Goal: Task Accomplishment & Management: Complete application form

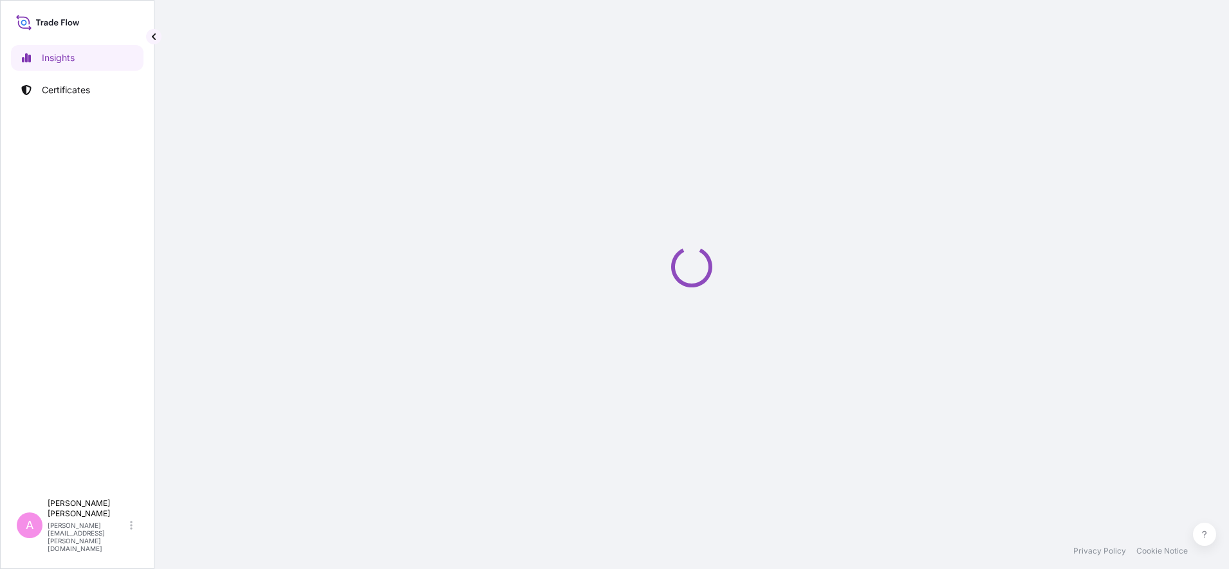
select select "2025"
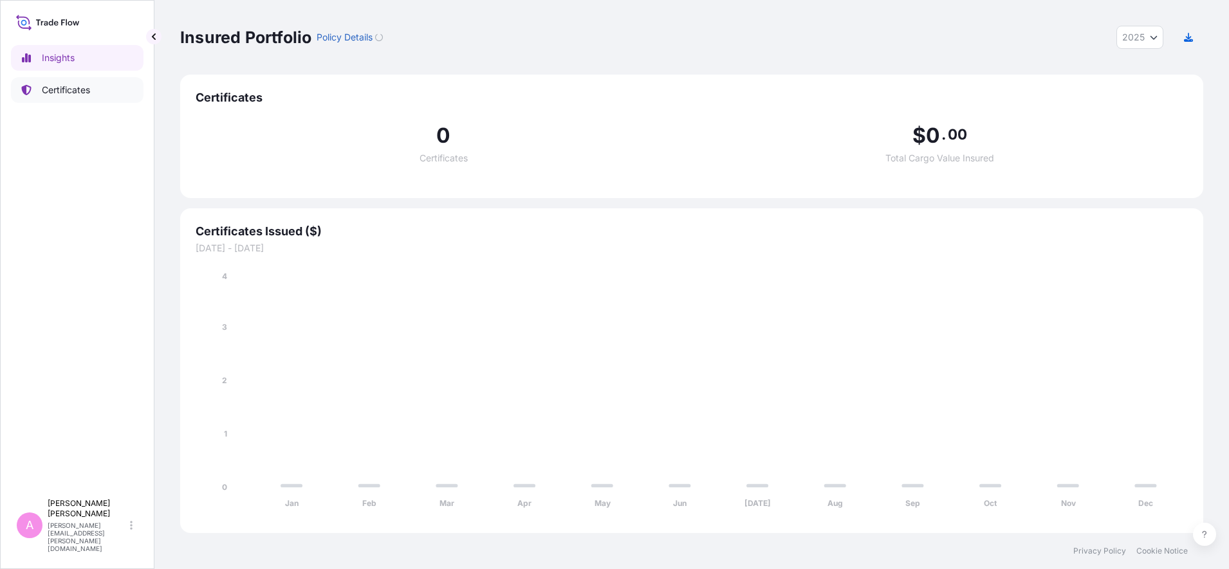
click at [84, 89] on p "Certificates" at bounding box center [66, 90] width 48 height 13
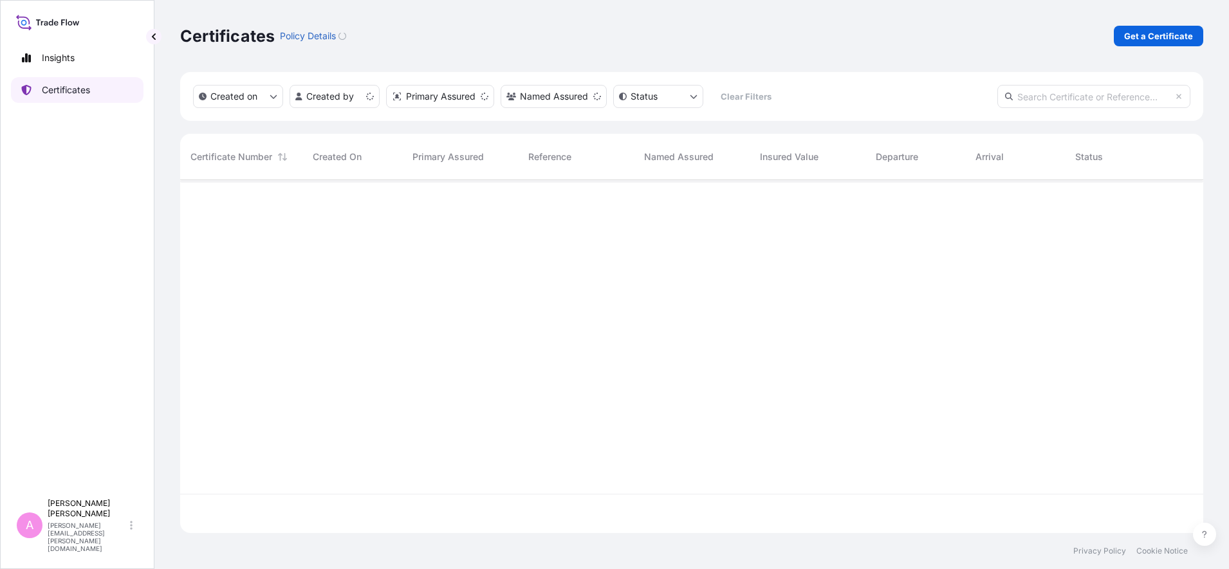
scroll to position [348, 1011]
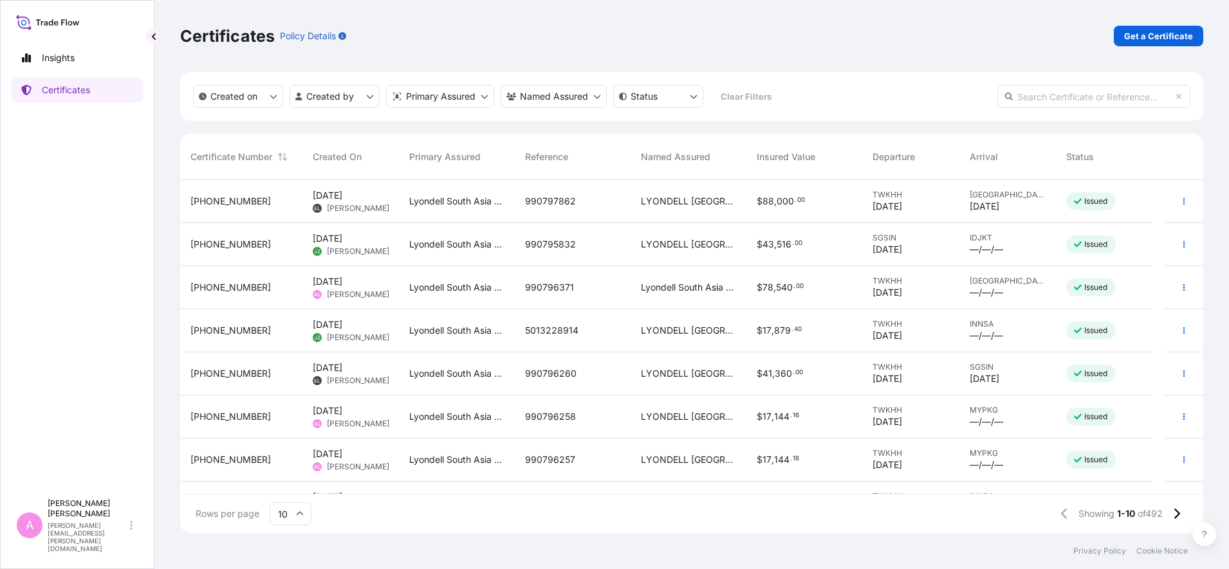
click at [1050, 90] on input "text" at bounding box center [1093, 96] width 193 height 23
paste input "990735887"
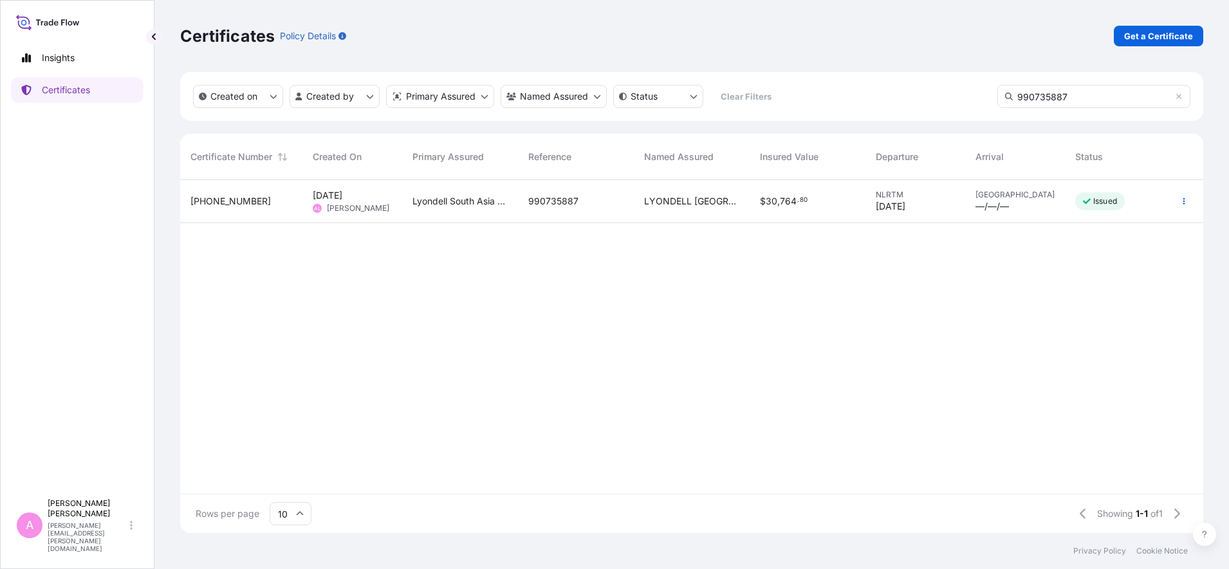
type input "990735887"
click at [808, 219] on div "$ 30 , 764 . 80" at bounding box center [808, 201] width 116 height 43
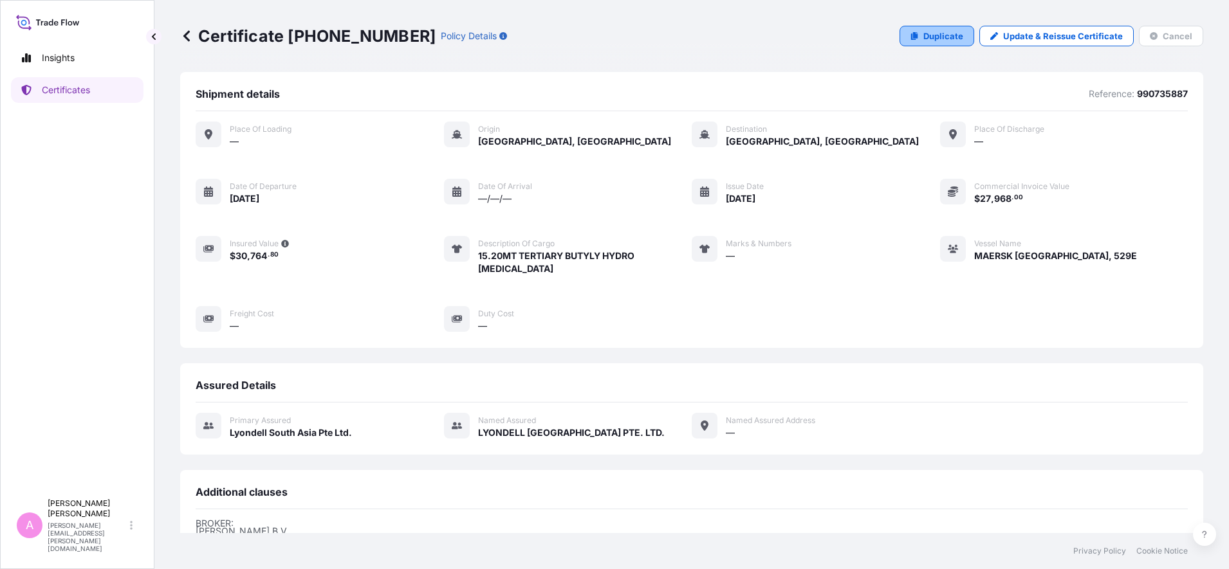
click at [930, 31] on p "Duplicate" at bounding box center [943, 36] width 40 height 13
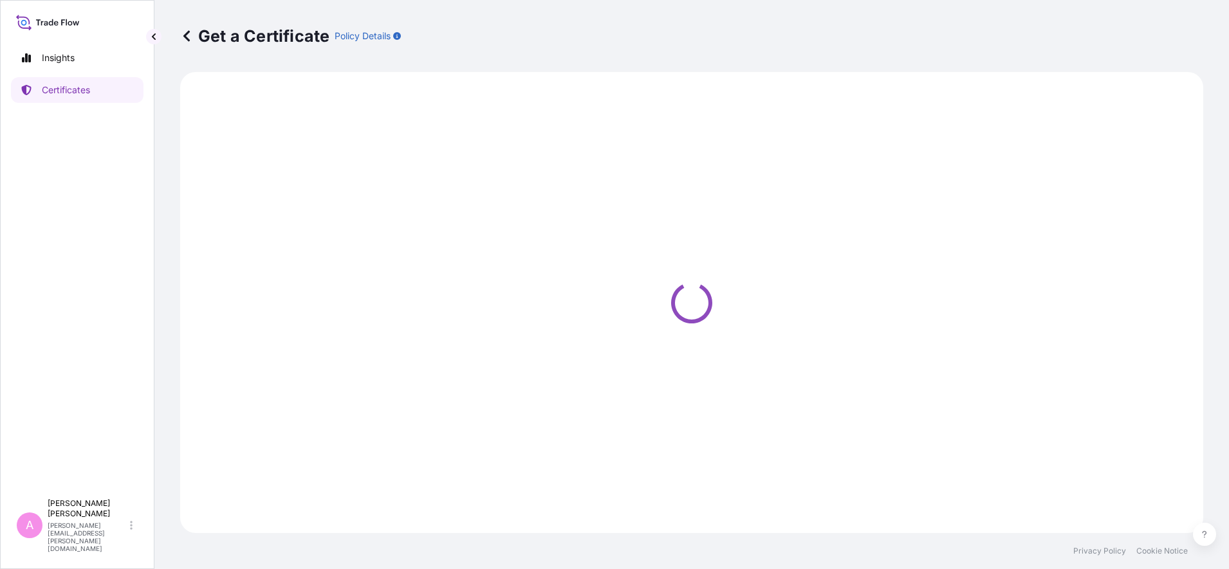
select select "Sea"
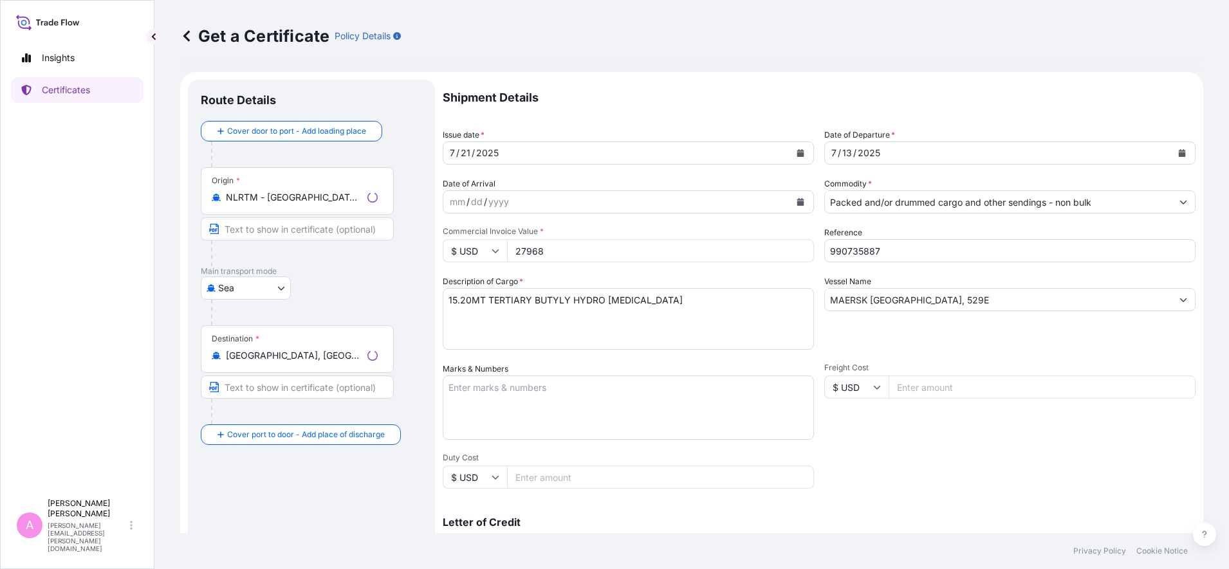
select select "32022"
click at [1179, 153] on icon "Calendar" at bounding box center [1182, 153] width 7 height 8
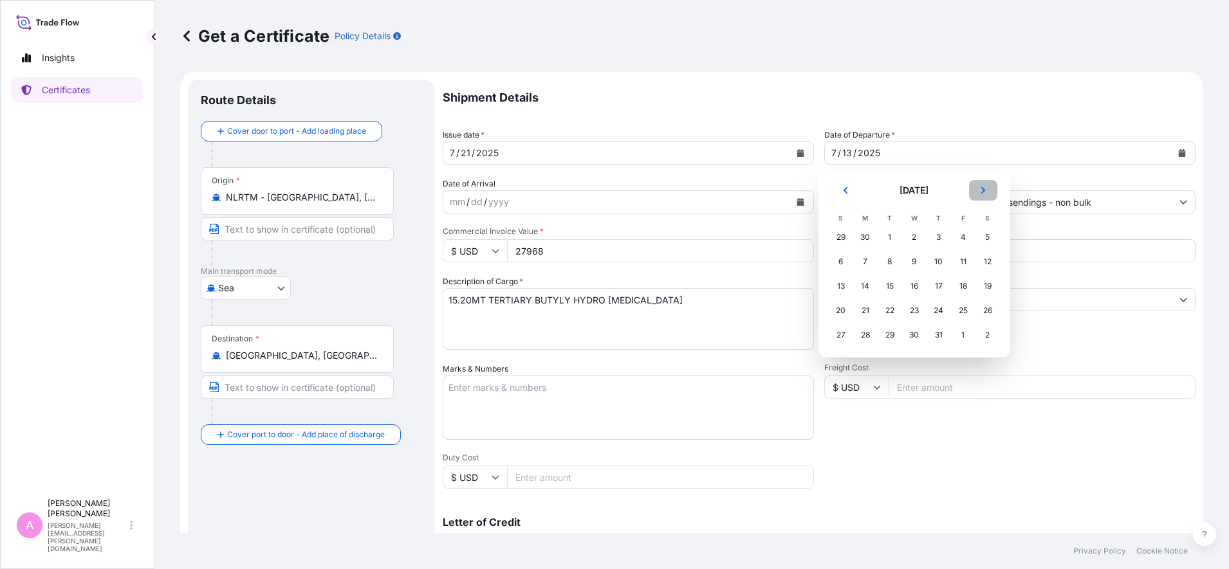
click at [979, 189] on icon "Next" at bounding box center [983, 191] width 8 height 8
click at [966, 310] on div "26" at bounding box center [963, 310] width 23 height 23
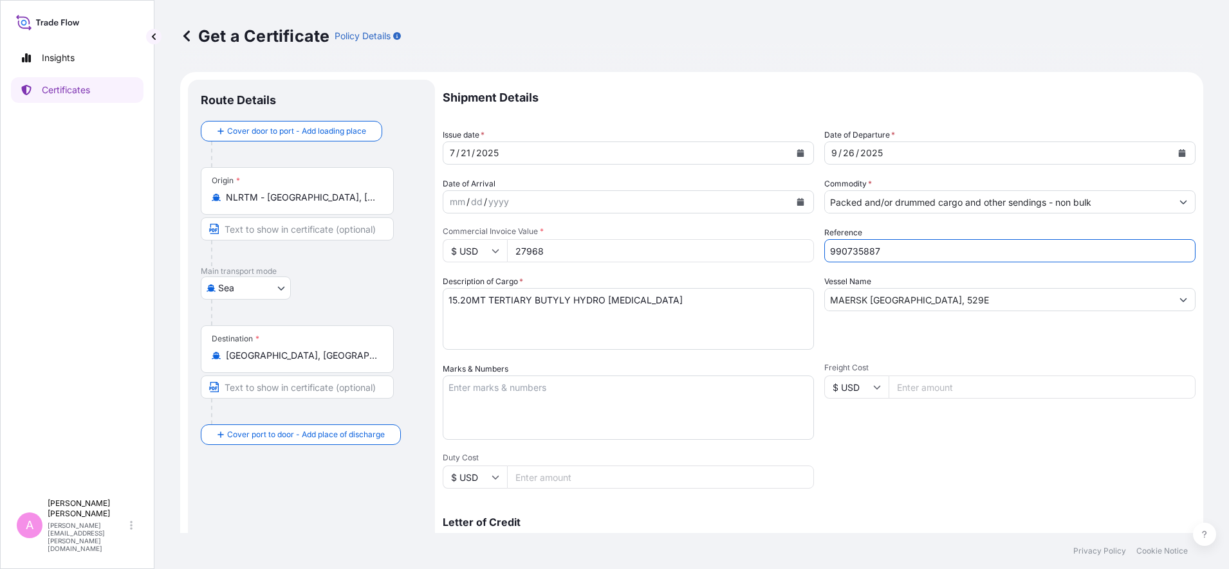
drag, startPoint x: 903, startPoint y: 246, endPoint x: 745, endPoint y: 238, distance: 157.8
click at [746, 239] on div "Shipment Details Issue date * 7 / 21 / 2025 Date of Departure * 9 / 26 / 2025 D…" at bounding box center [819, 386] width 753 height 613
paste input "98005"
type input "990798005"
drag, startPoint x: 1017, startPoint y: 299, endPoint x: 694, endPoint y: 287, distance: 323.2
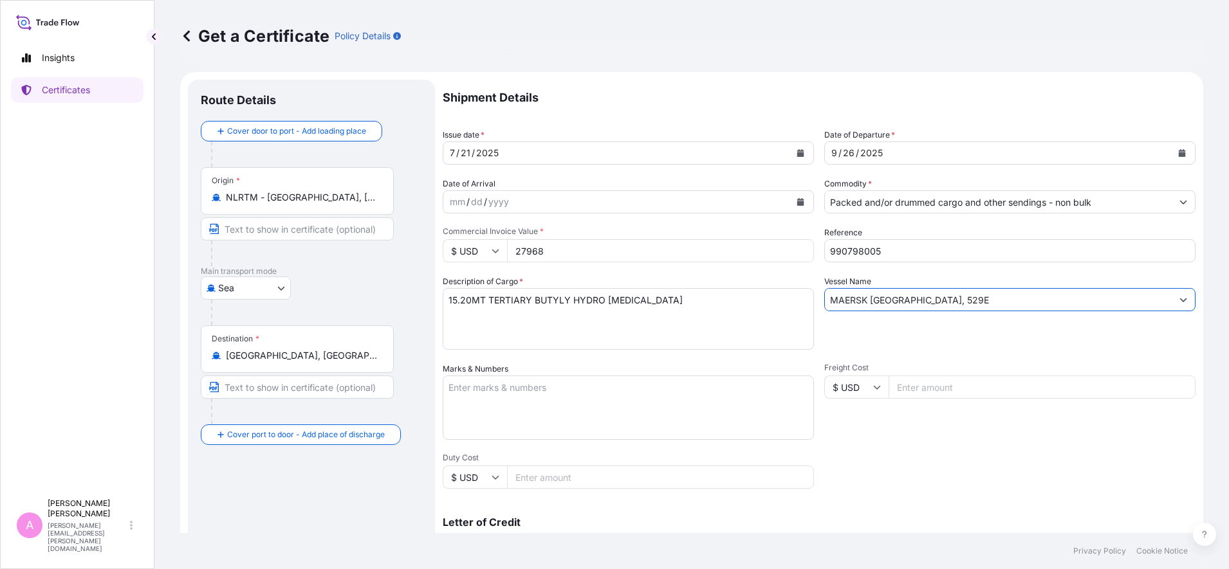
click at [694, 287] on div "Shipment Details Issue date * 7 / 21 / 2025 Date of Departure * 9 / 26 / 2025 D…" at bounding box center [819, 386] width 753 height 613
paste input "SC LUISA, IP538R"
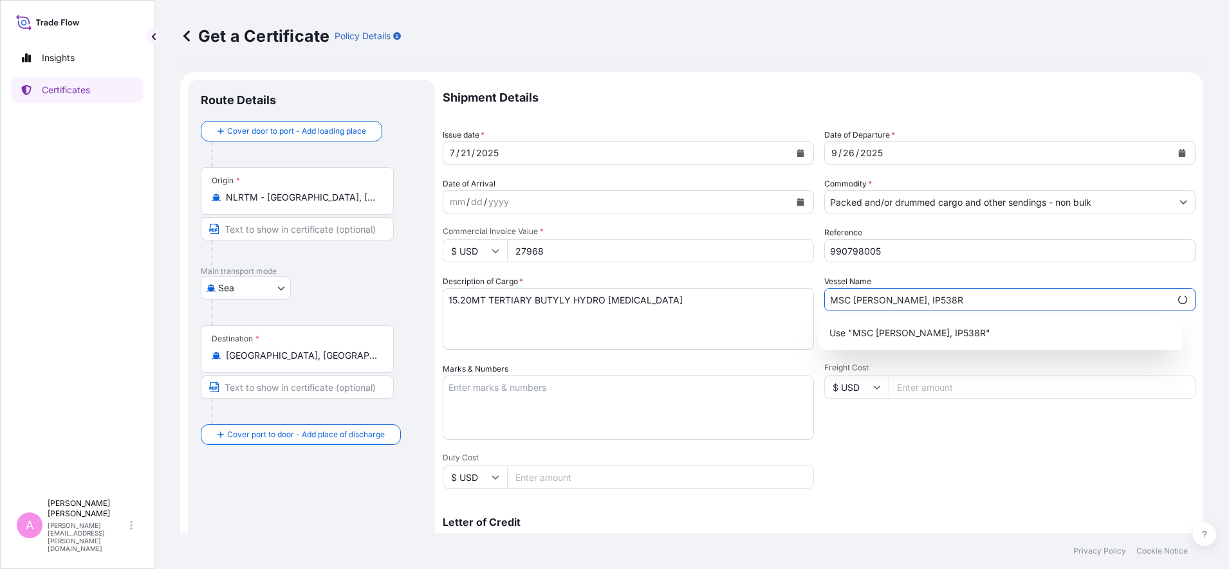
type input "MSC LUISA, IP538R"
click at [1018, 451] on div "Shipment Details Issue date * 7 / 21 / 2025 Date of Departure * 9 / 26 / 2025 D…" at bounding box center [819, 386] width 753 height 613
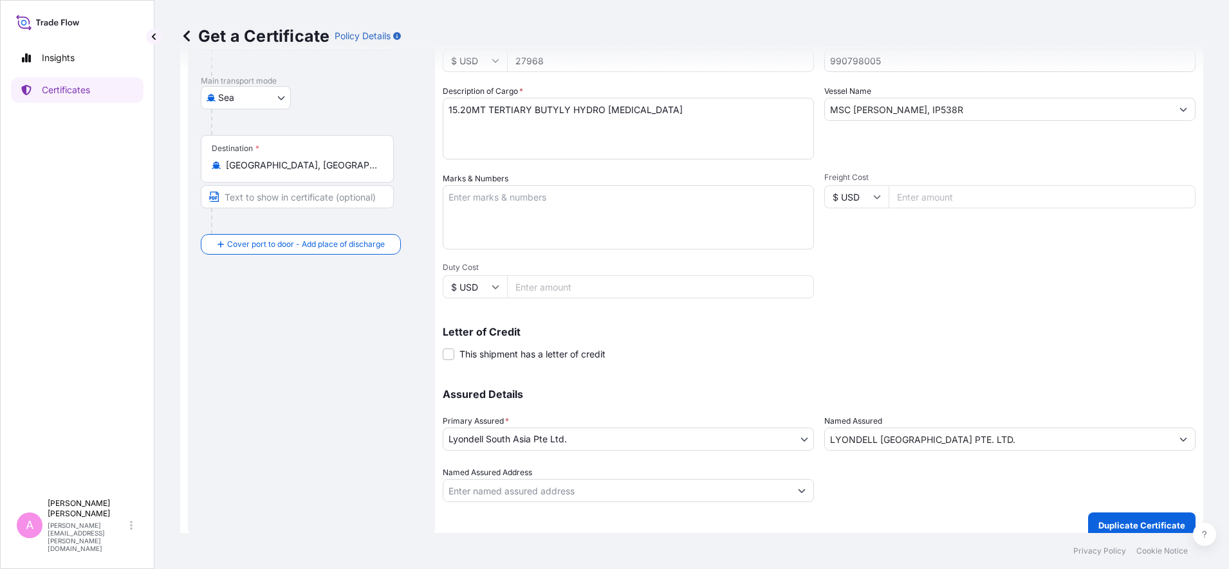
scroll to position [203, 0]
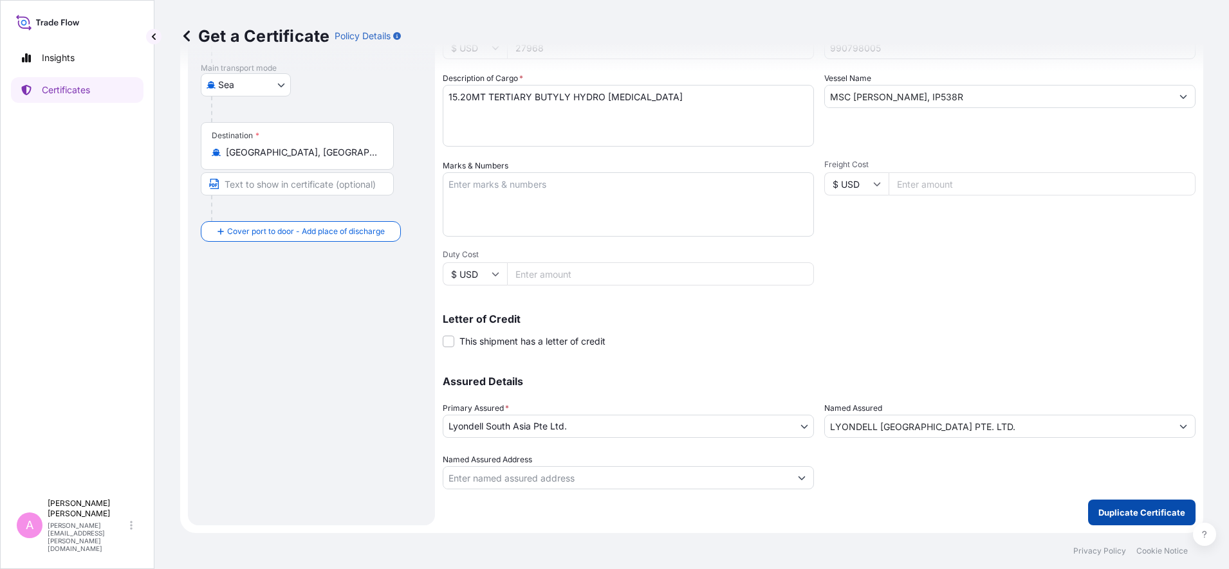
click at [1102, 513] on p "Duplicate Certificate" at bounding box center [1141, 512] width 87 height 13
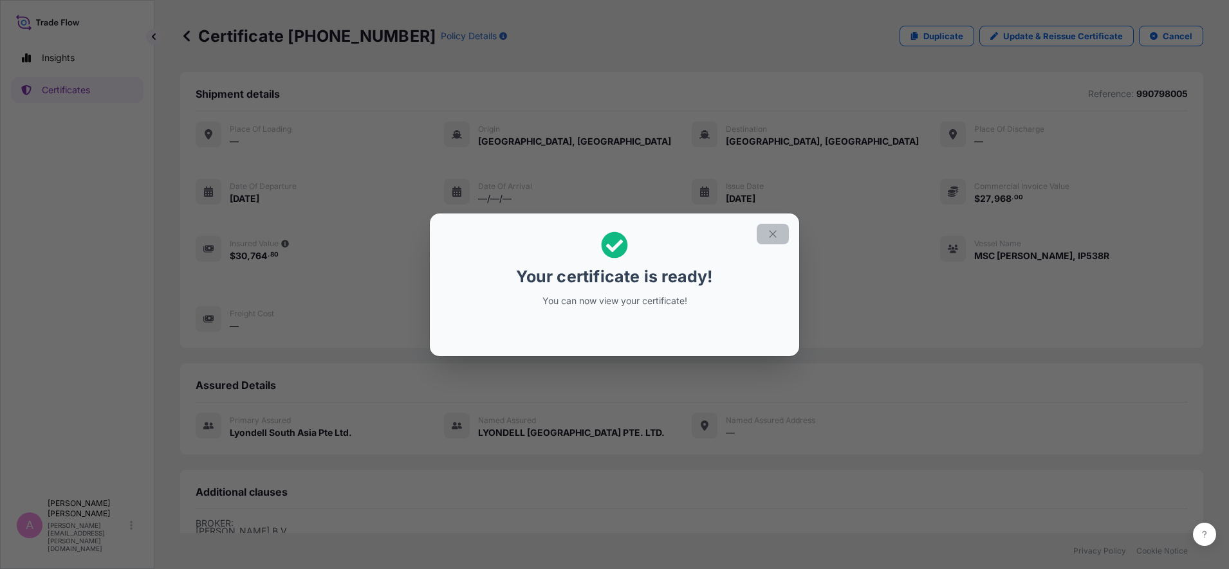
click at [772, 232] on icon "button" at bounding box center [773, 234] width 12 height 12
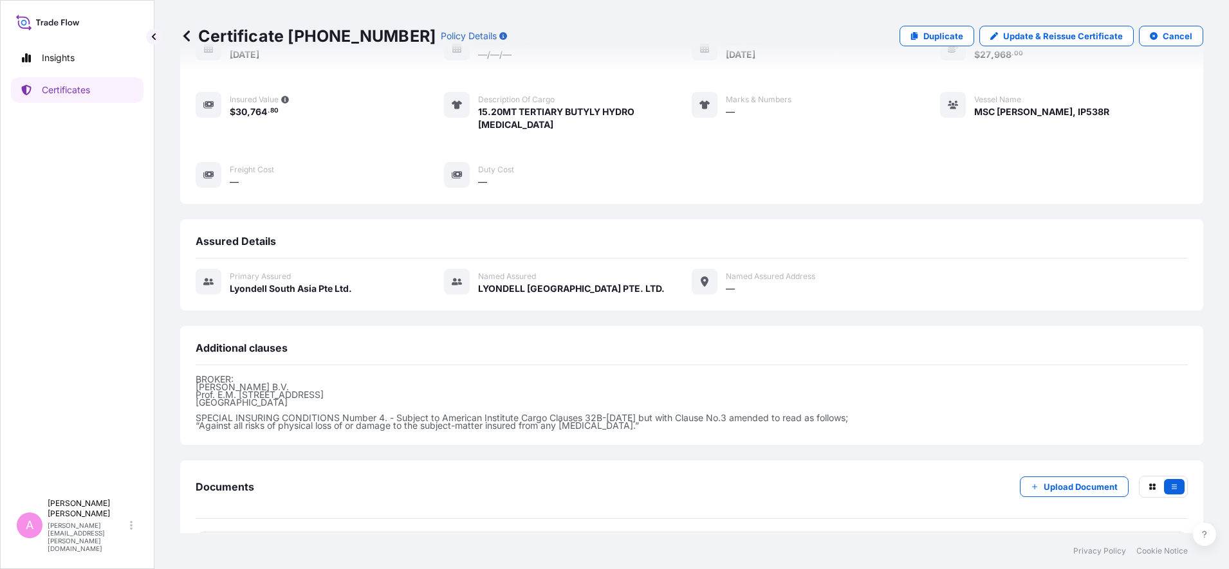
scroll to position [179, 0]
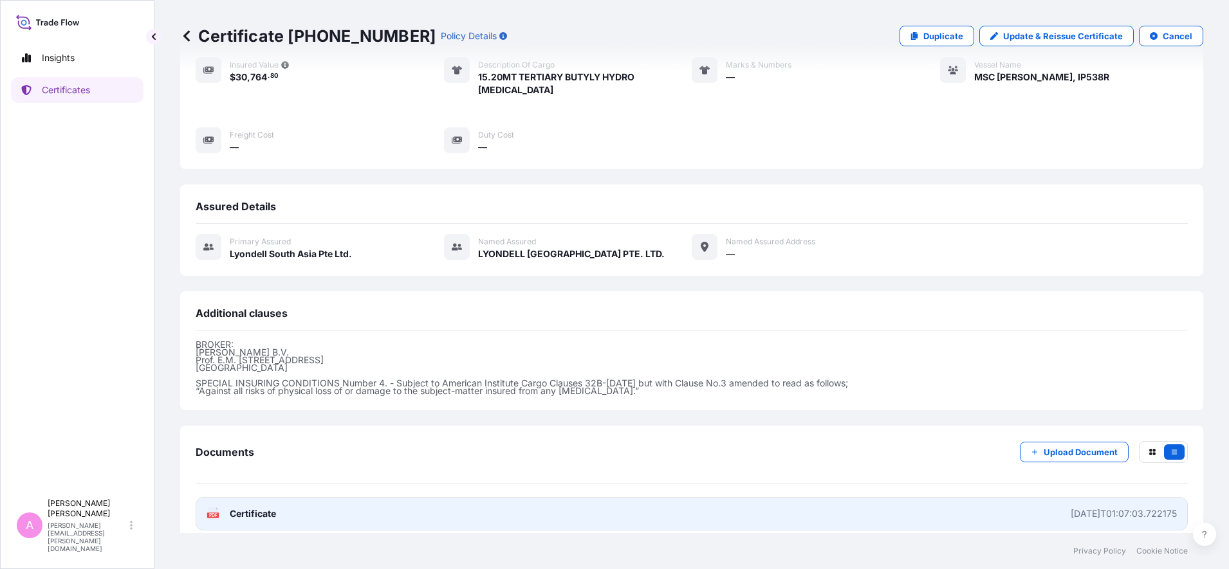
click at [251, 508] on span "Certificate" at bounding box center [253, 514] width 46 height 13
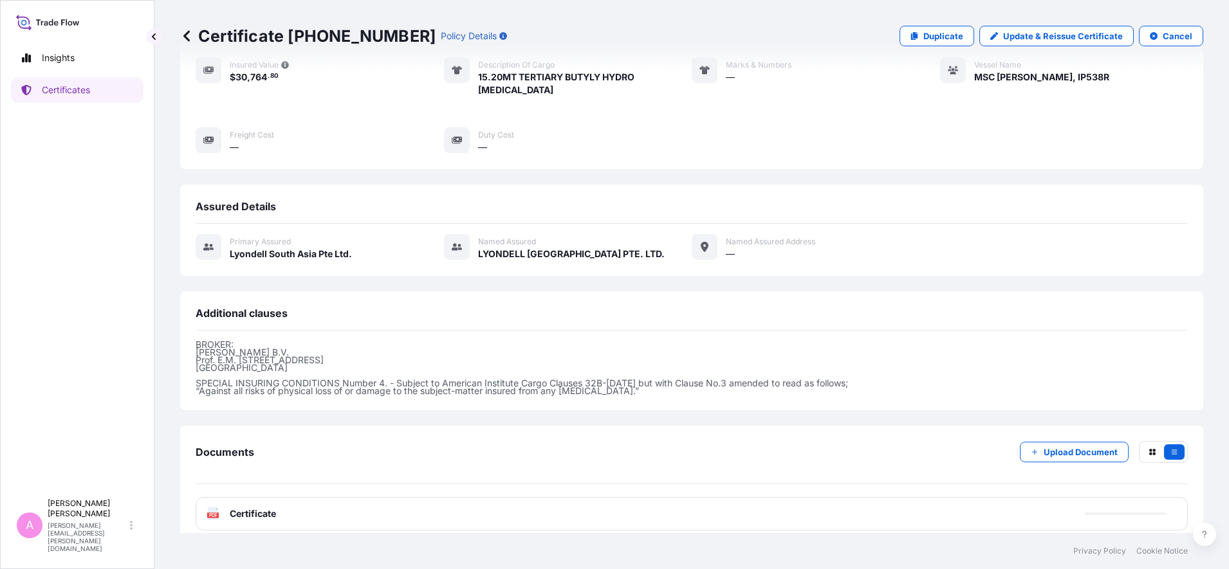
scroll to position [177, 0]
click at [932, 36] on p "Duplicate" at bounding box center [943, 36] width 40 height 13
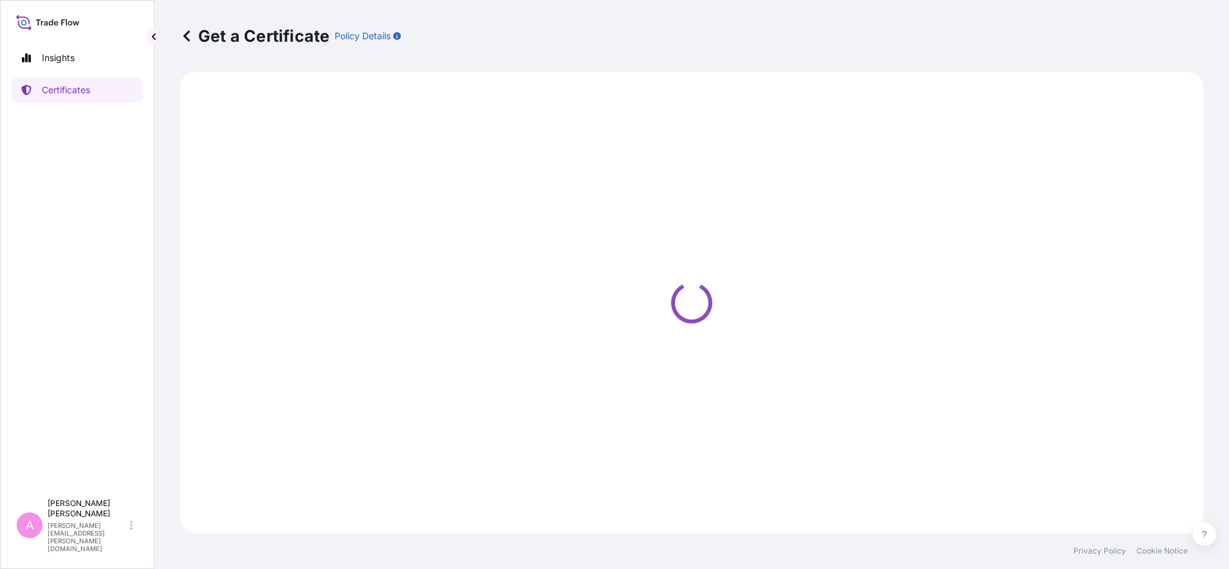
select select "Sea"
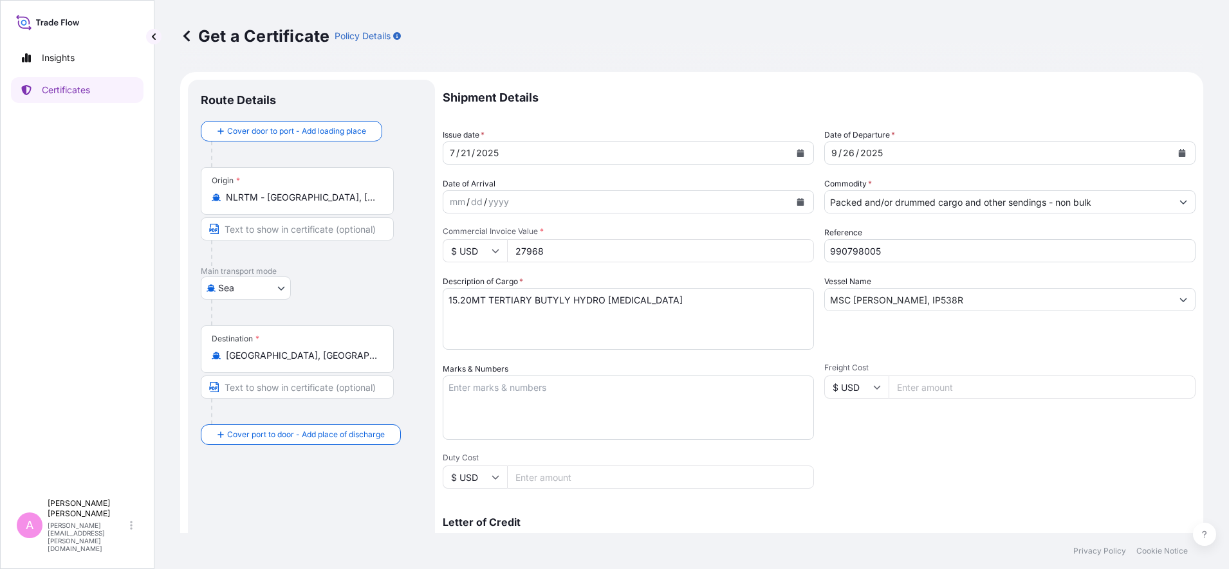
select select "32022"
drag, startPoint x: 885, startPoint y: 251, endPoint x: 643, endPoint y: 238, distance: 242.3
click at [643, 238] on div "Shipment Details Issue date * 7 / 21 / 2025 Date of Departure * 9 / 26 / 2025 D…" at bounding box center [819, 386] width 753 height 613
paste input "7"
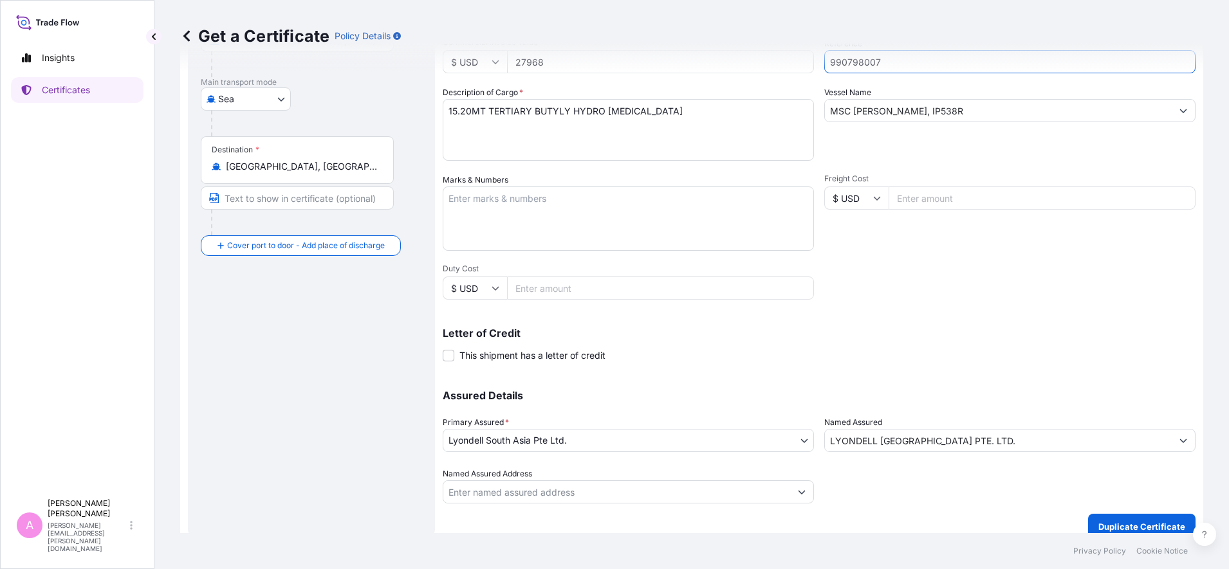
scroll to position [203, 0]
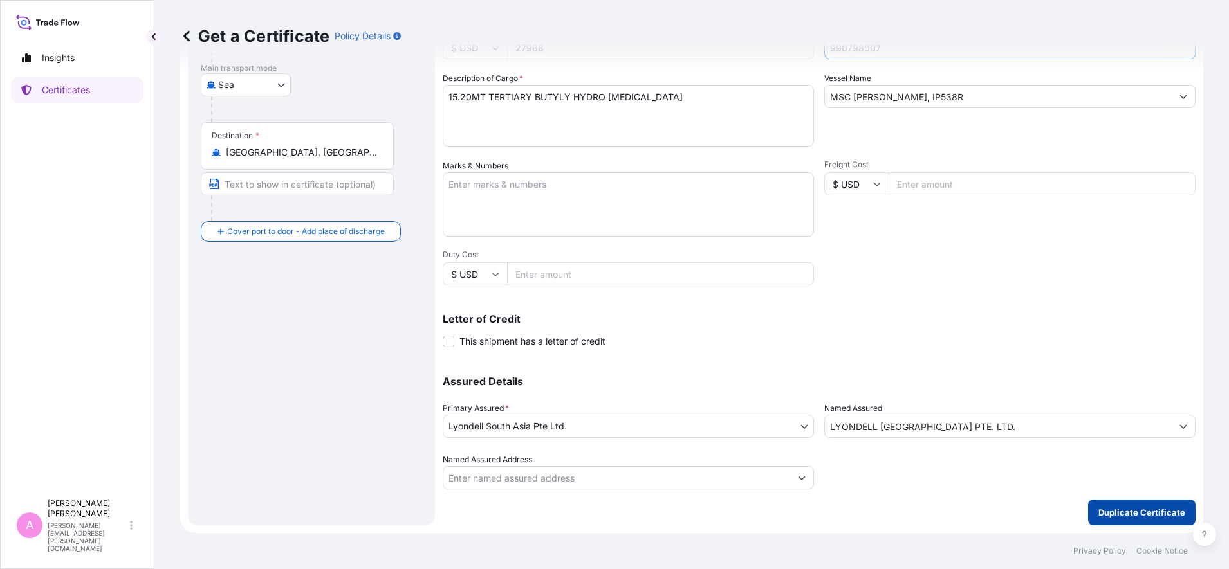
type input "990798007"
click at [1113, 511] on p "Duplicate Certificate" at bounding box center [1141, 512] width 87 height 13
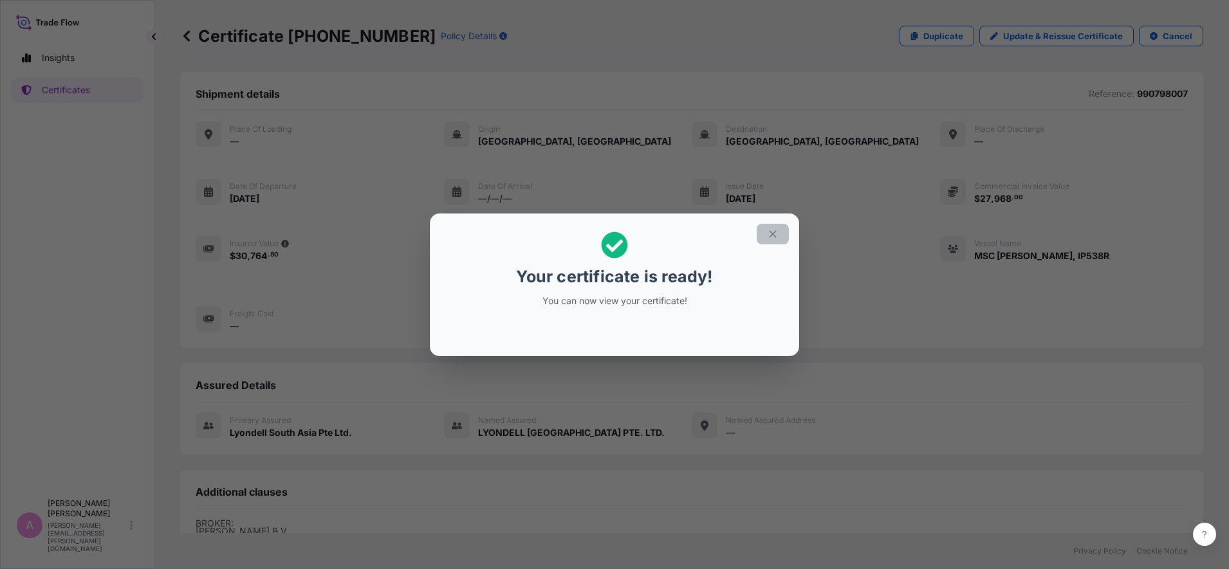
click at [777, 232] on icon "button" at bounding box center [773, 234] width 12 height 12
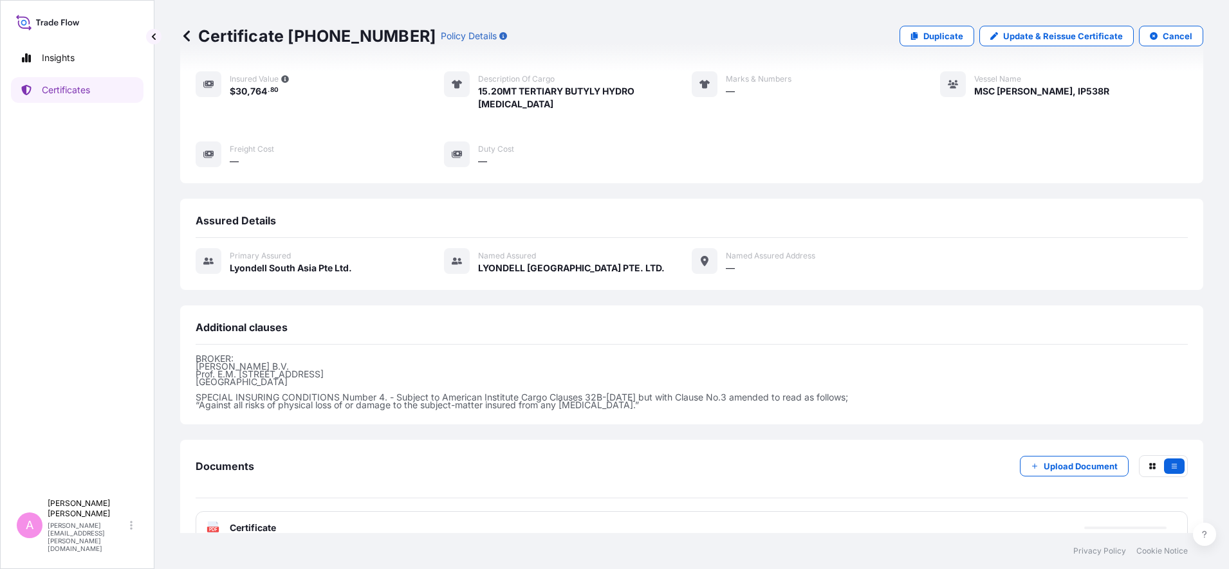
scroll to position [179, 0]
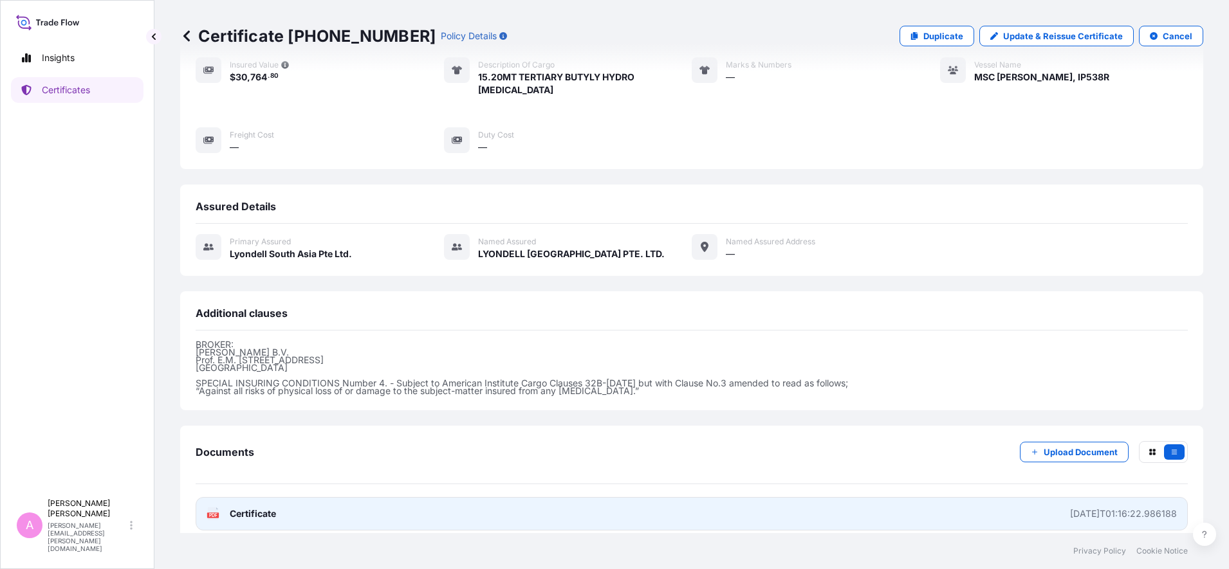
click at [217, 508] on icon at bounding box center [213, 514] width 11 height 13
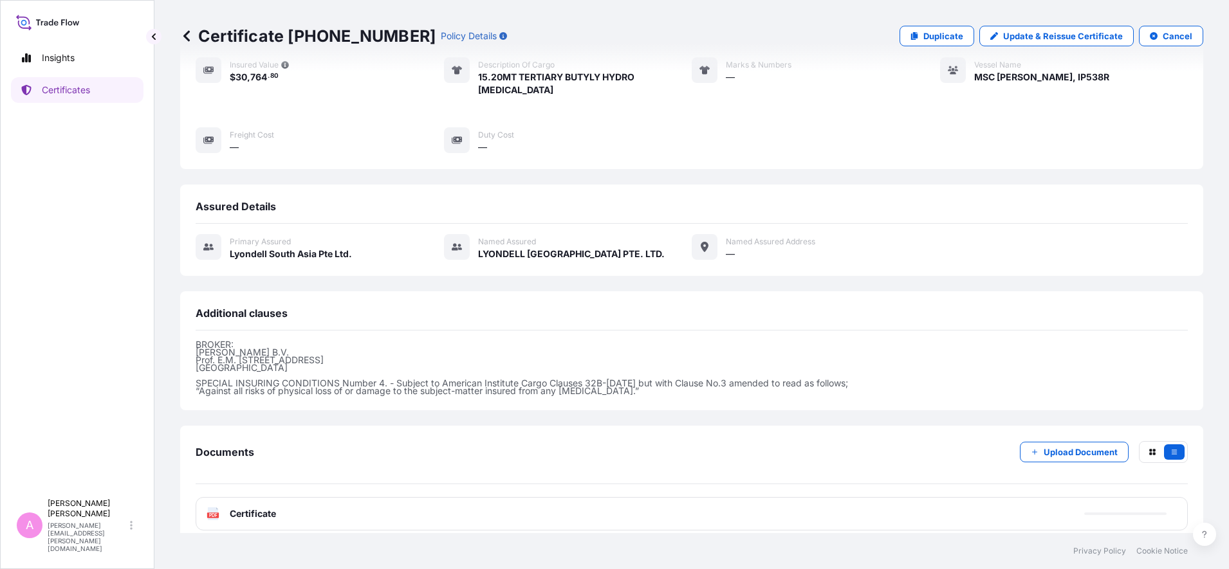
scroll to position [177, 0]
